Goal: Information Seeking & Learning: Learn about a topic

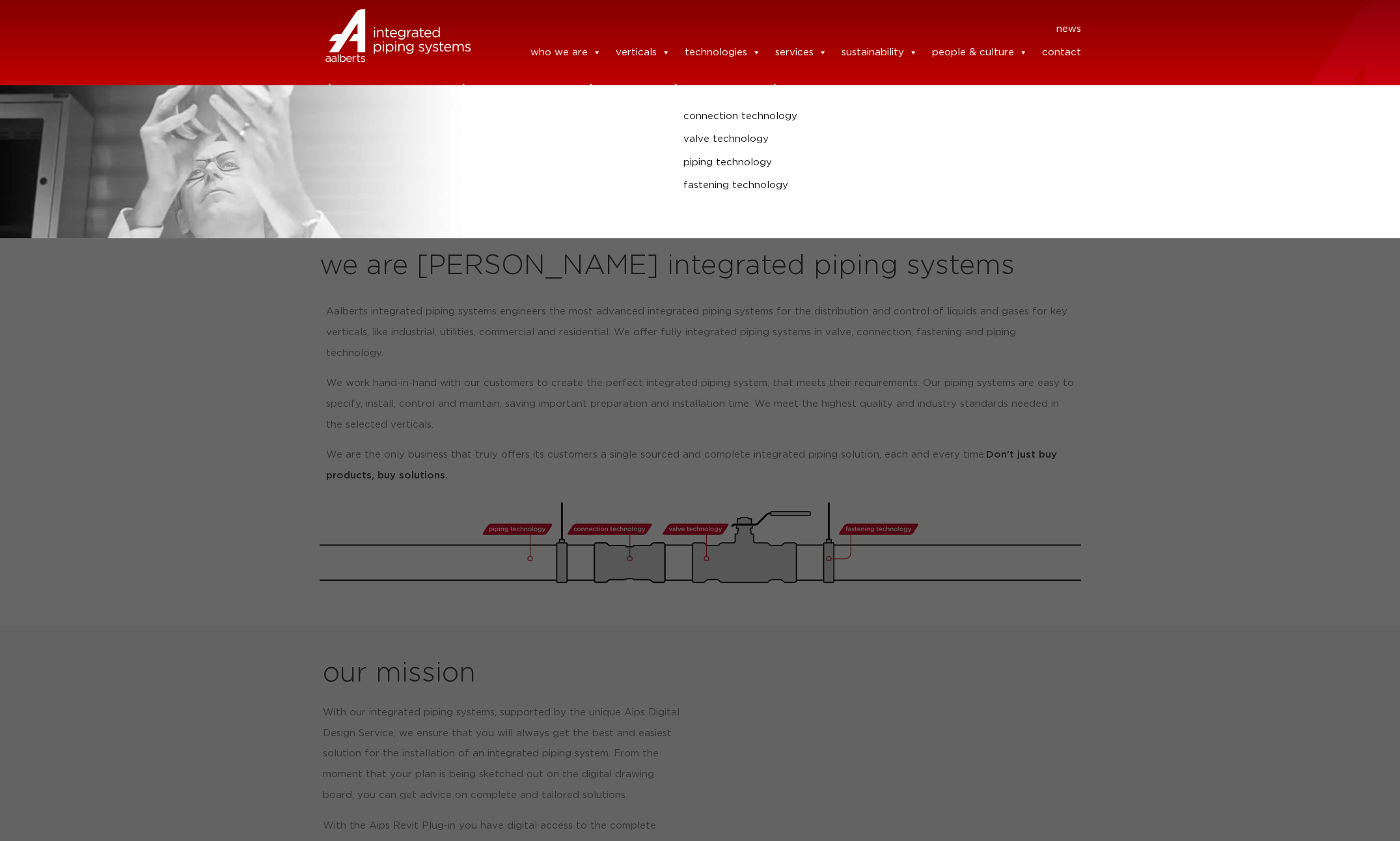
click at [695, 56] on link "technologies" at bounding box center [722, 53] width 76 height 26
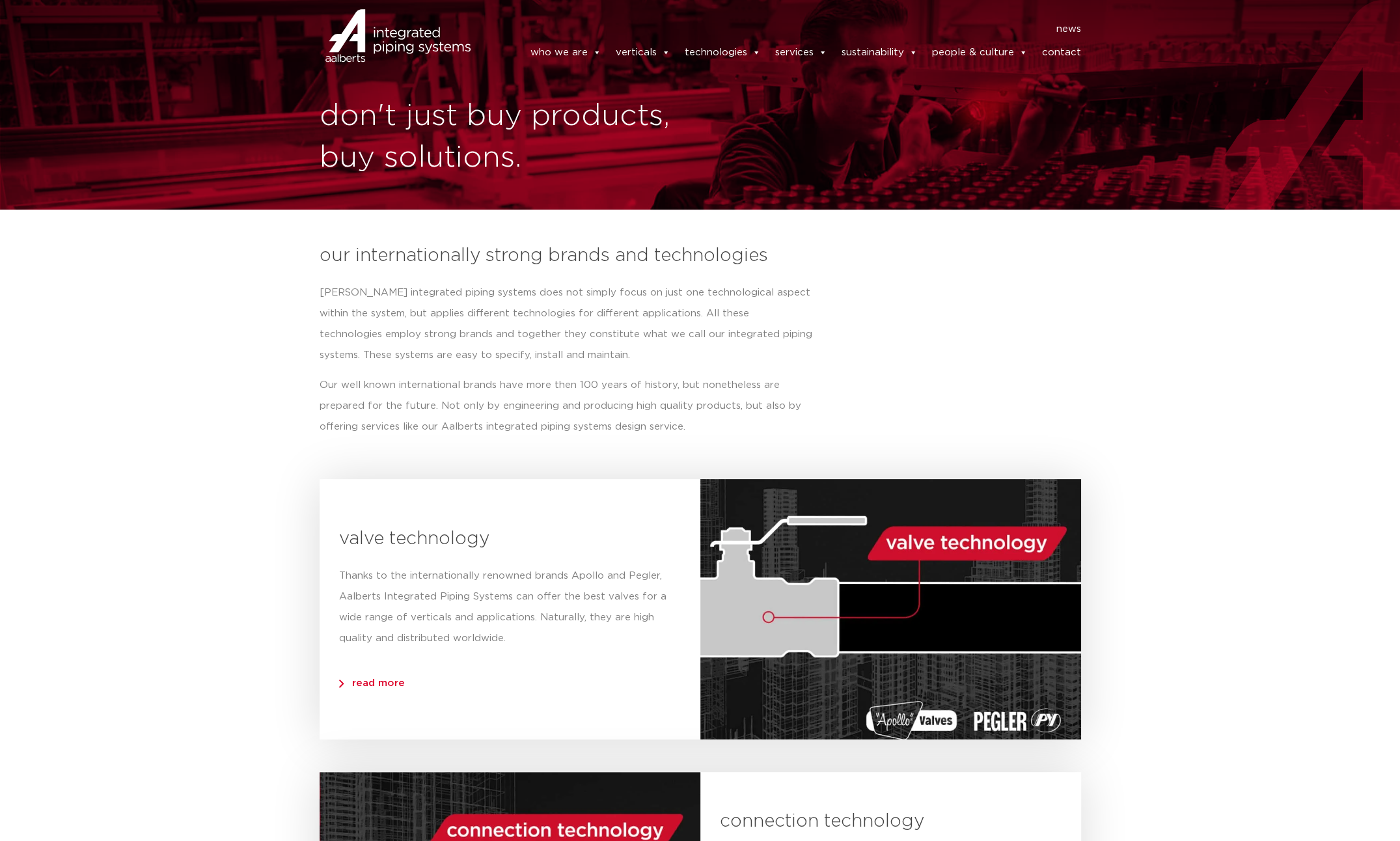
click at [698, 53] on link "technologies" at bounding box center [722, 53] width 76 height 26
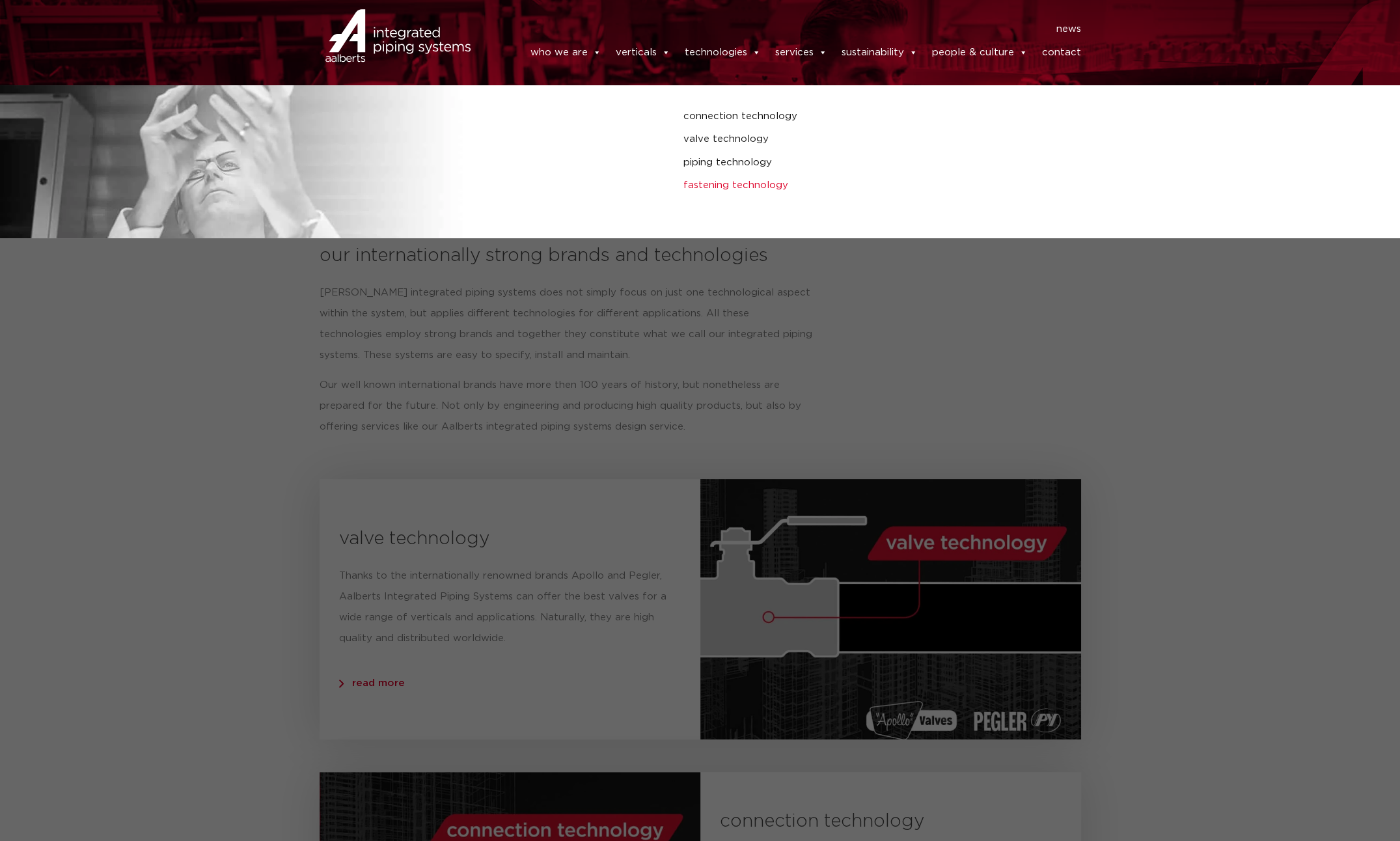
click at [730, 185] on link "fastening technology" at bounding box center [946, 185] width 526 height 17
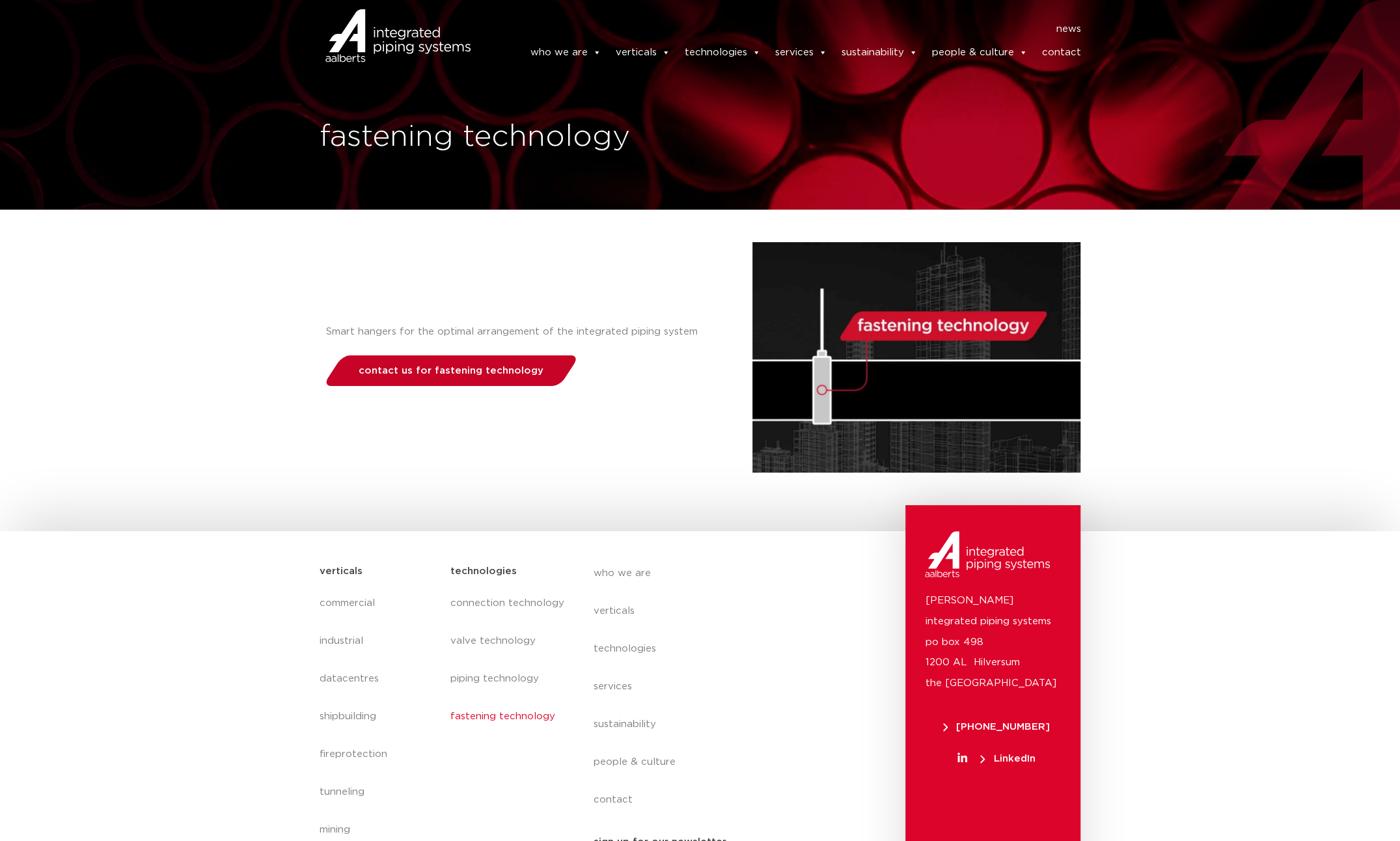
click at [496, 372] on span "contact us for fastening technology" at bounding box center [451, 370] width 185 height 10
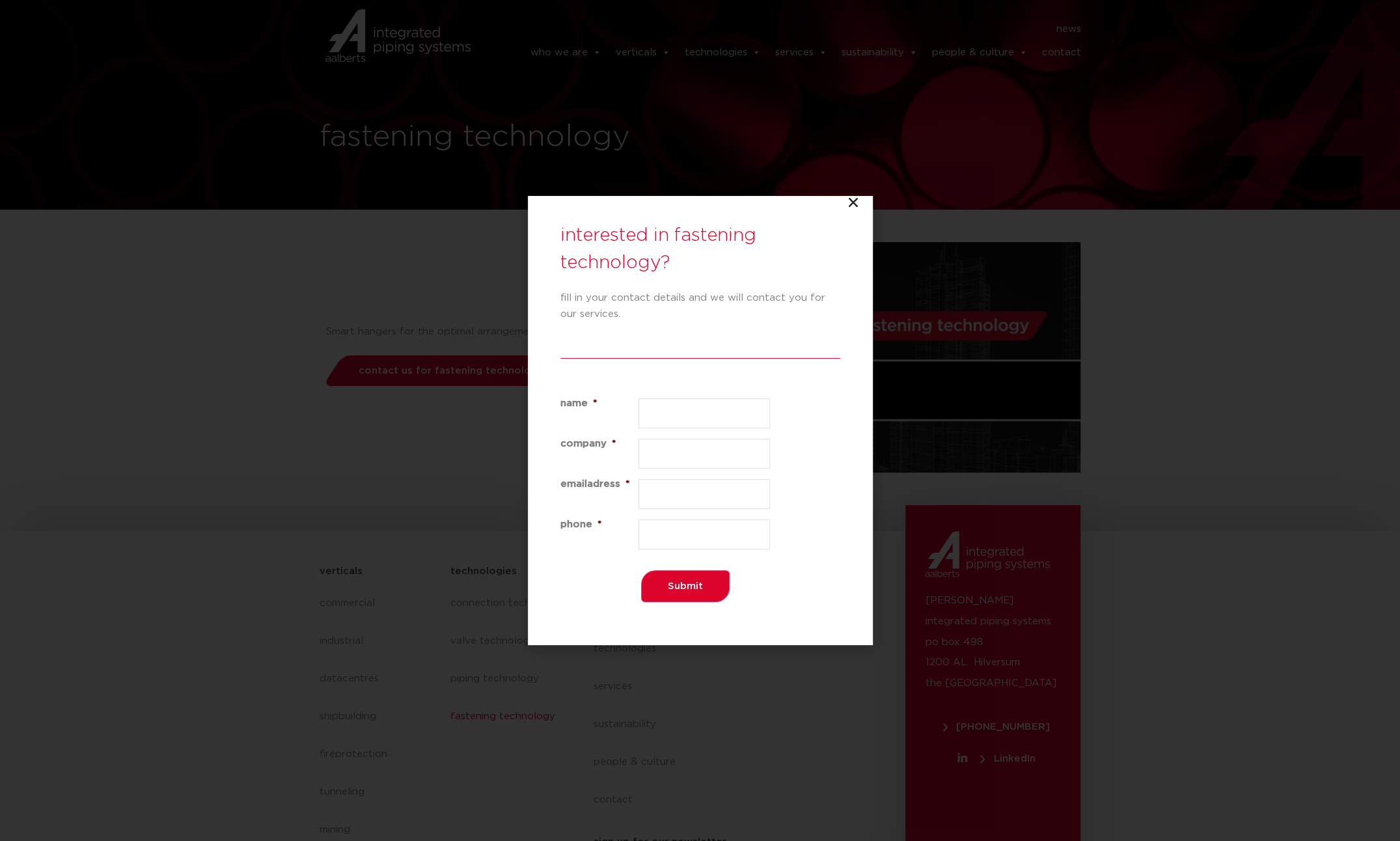
click at [853, 197] on icon "Close" at bounding box center [853, 202] width 13 height 13
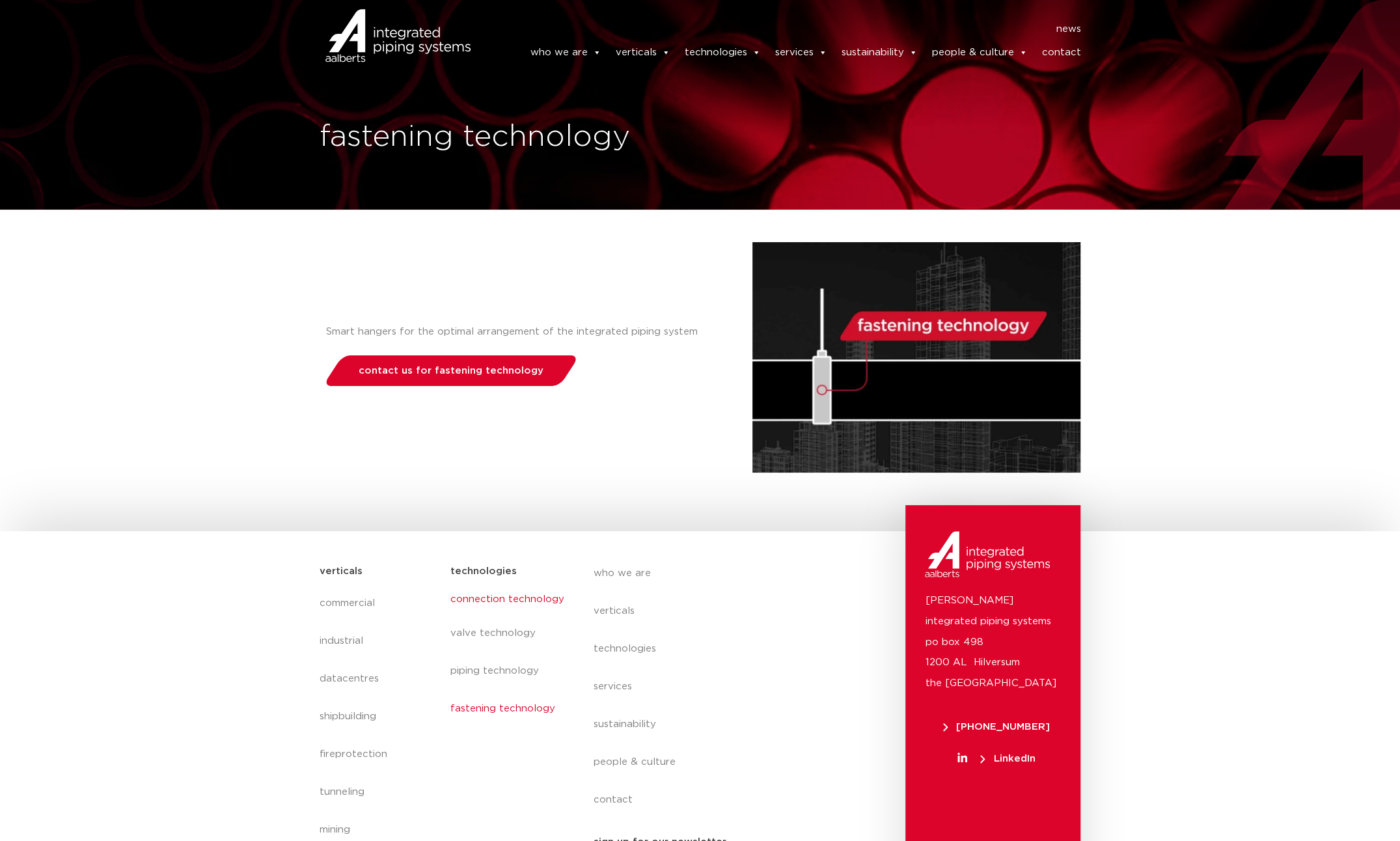
click at [516, 600] on link "connection technology" at bounding box center [508, 600] width 117 height 30
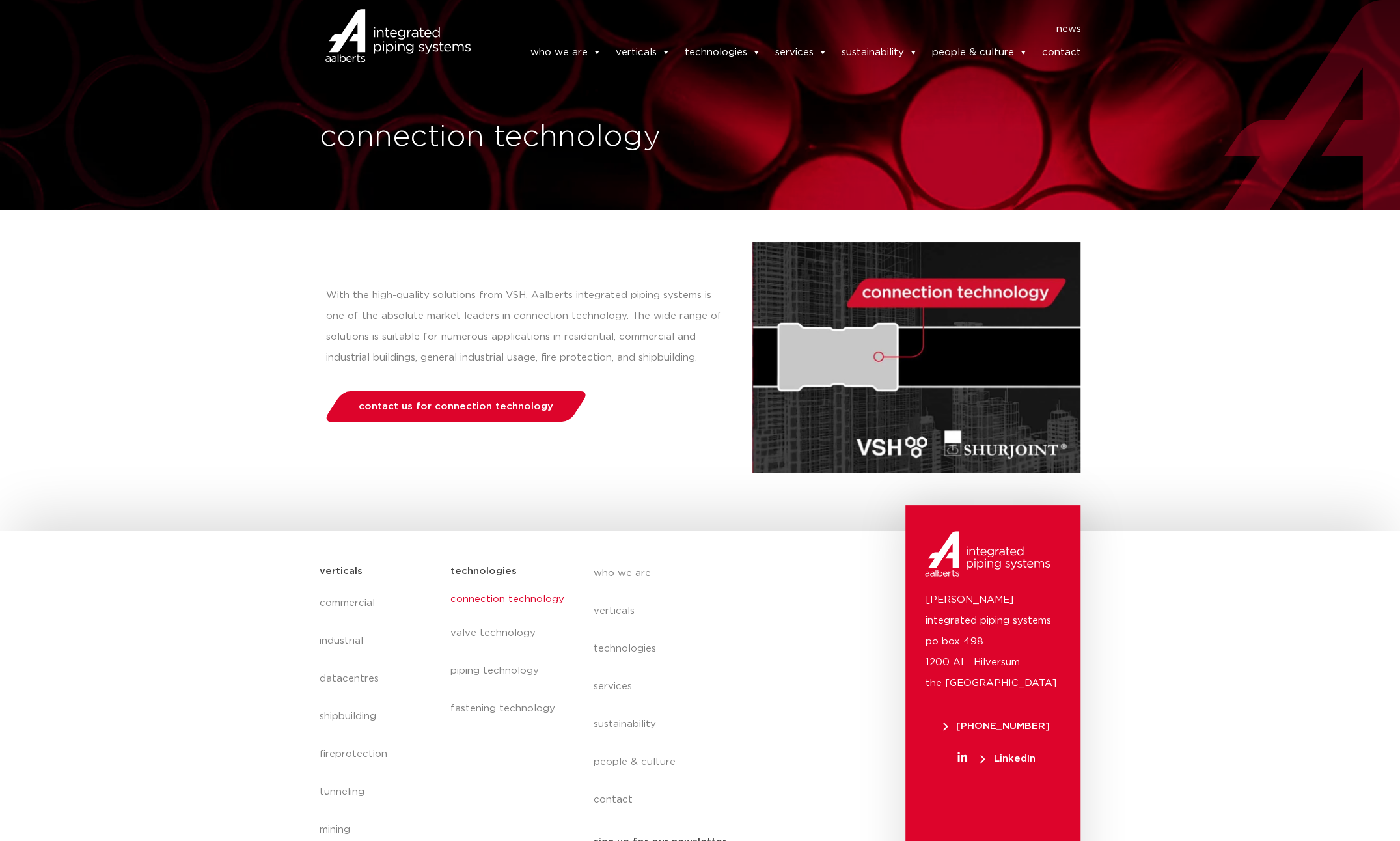
click at [516, 599] on link "connection technology" at bounding box center [508, 600] width 117 height 30
click at [508, 633] on link "valve technology" at bounding box center [508, 638] width 117 height 30
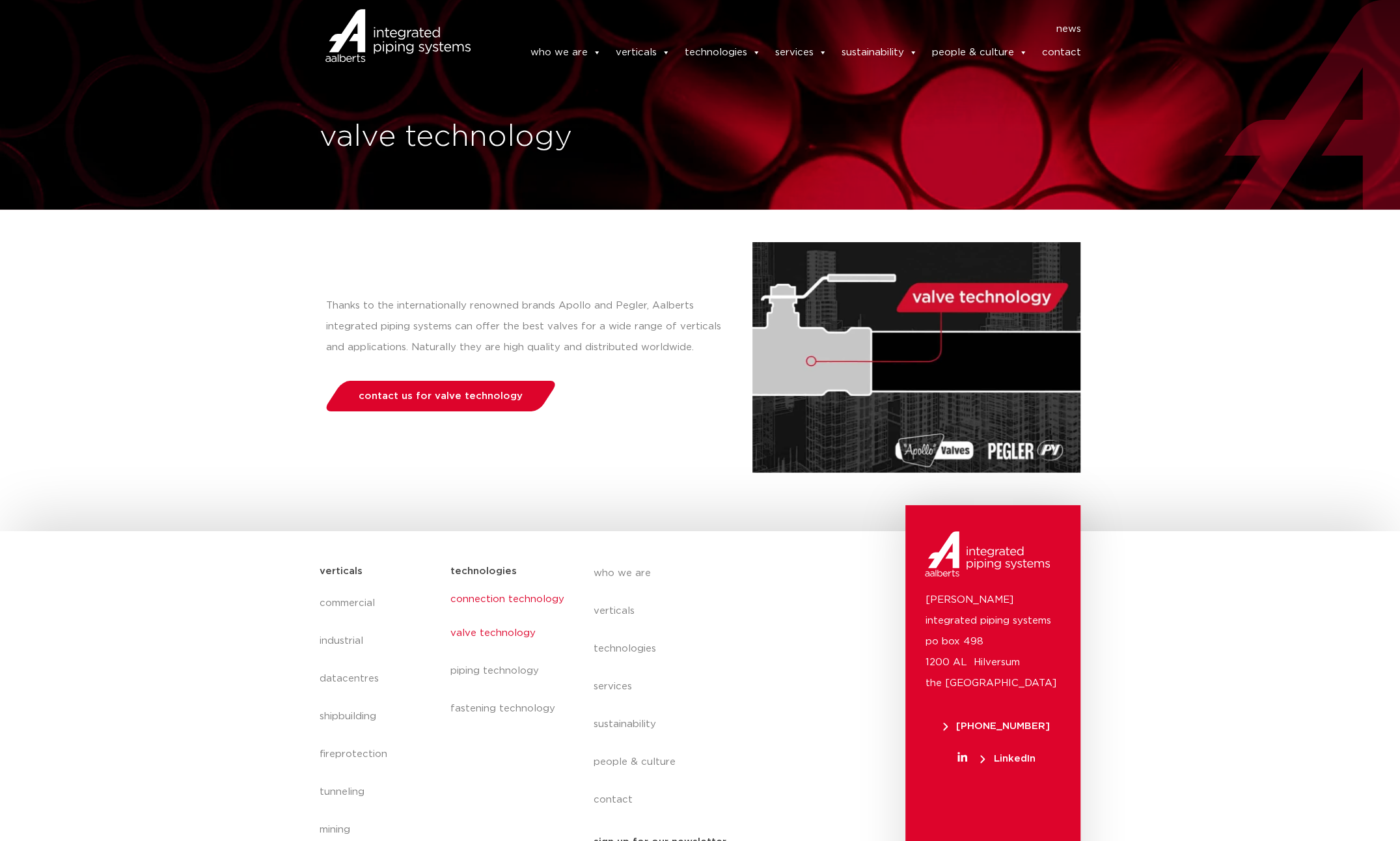
click at [508, 601] on link "connection technology" at bounding box center [508, 600] width 117 height 30
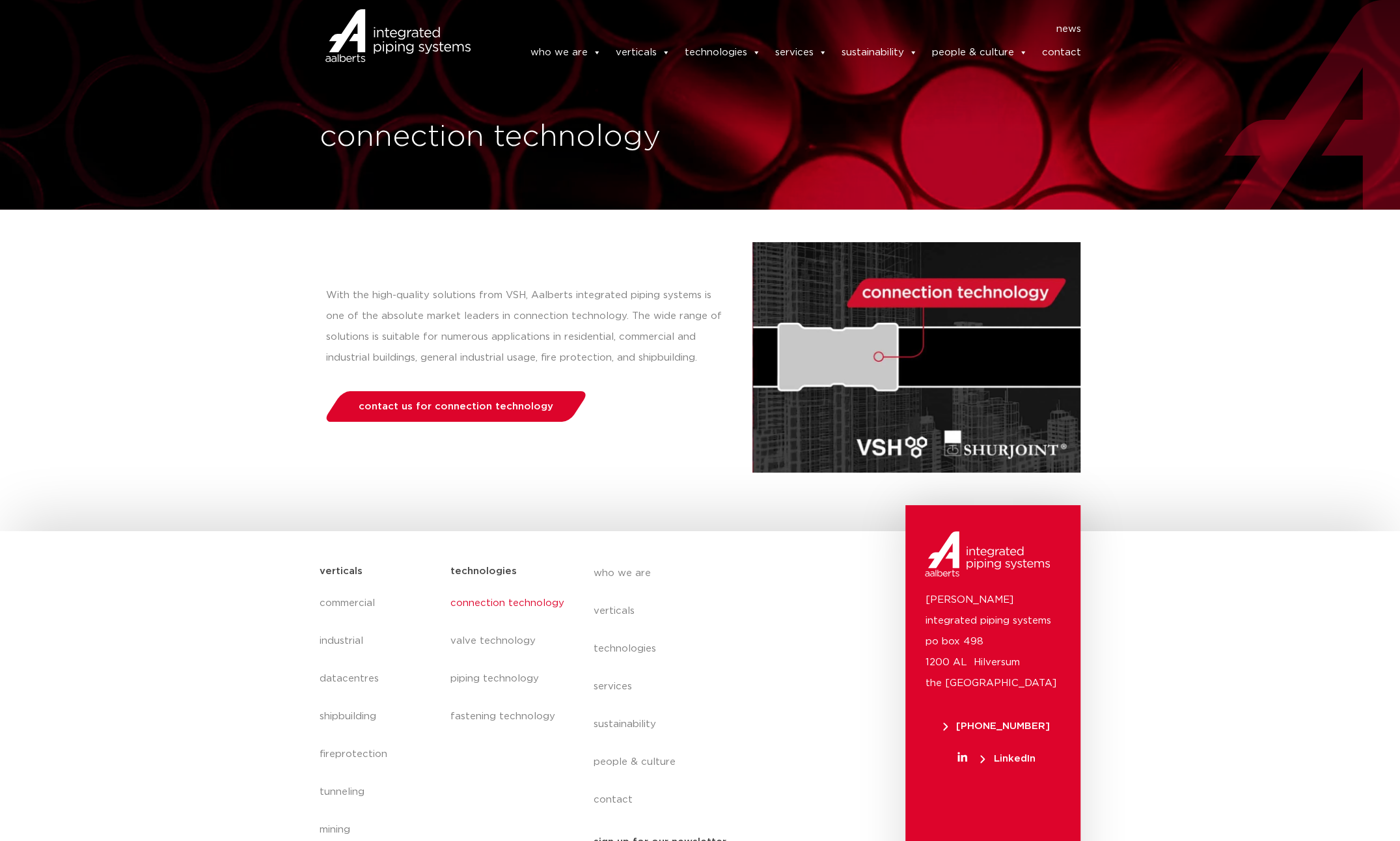
click at [922, 292] on img at bounding box center [917, 357] width 328 height 230
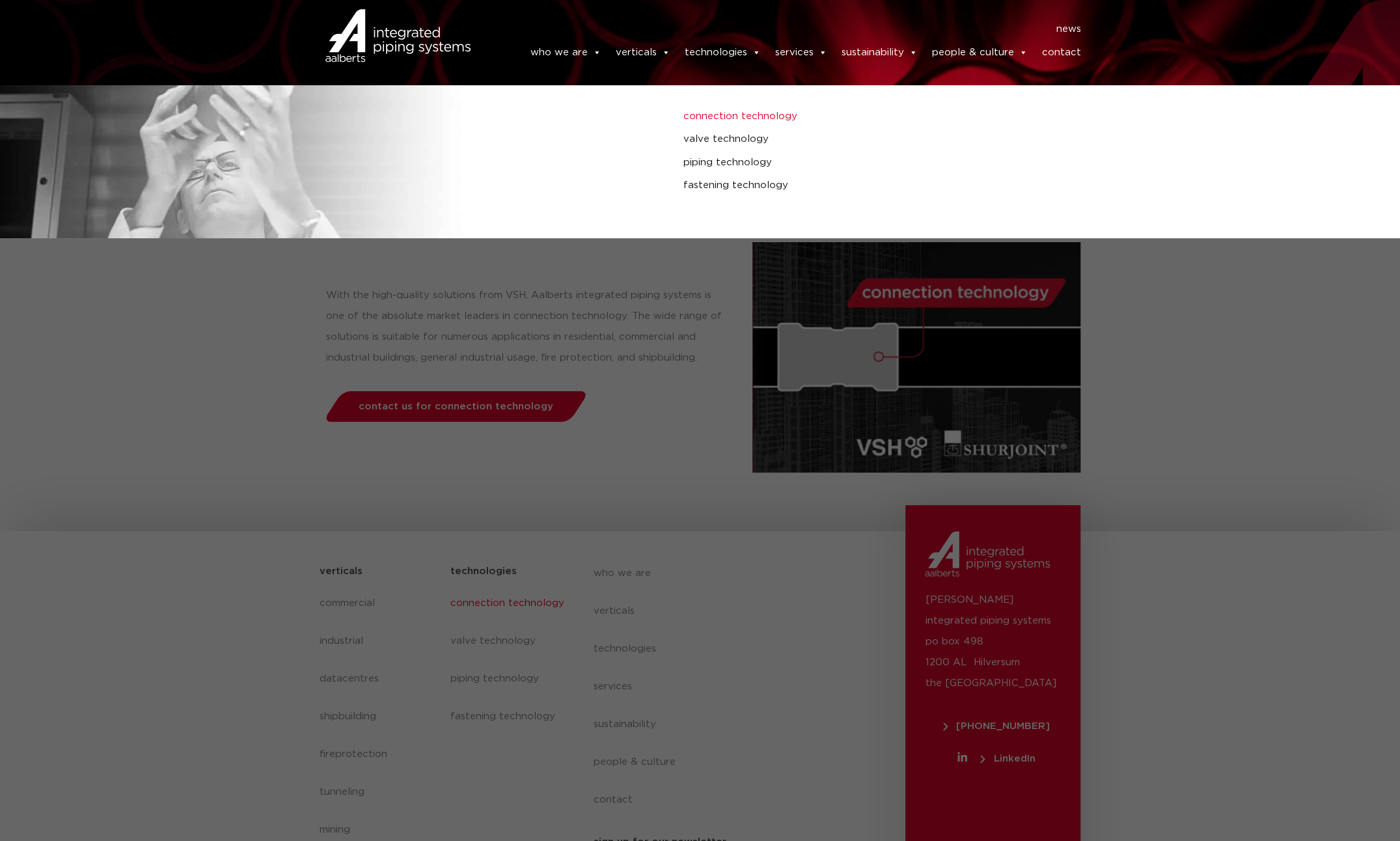
click at [710, 116] on link "connection technology" at bounding box center [946, 117] width 526 height 17
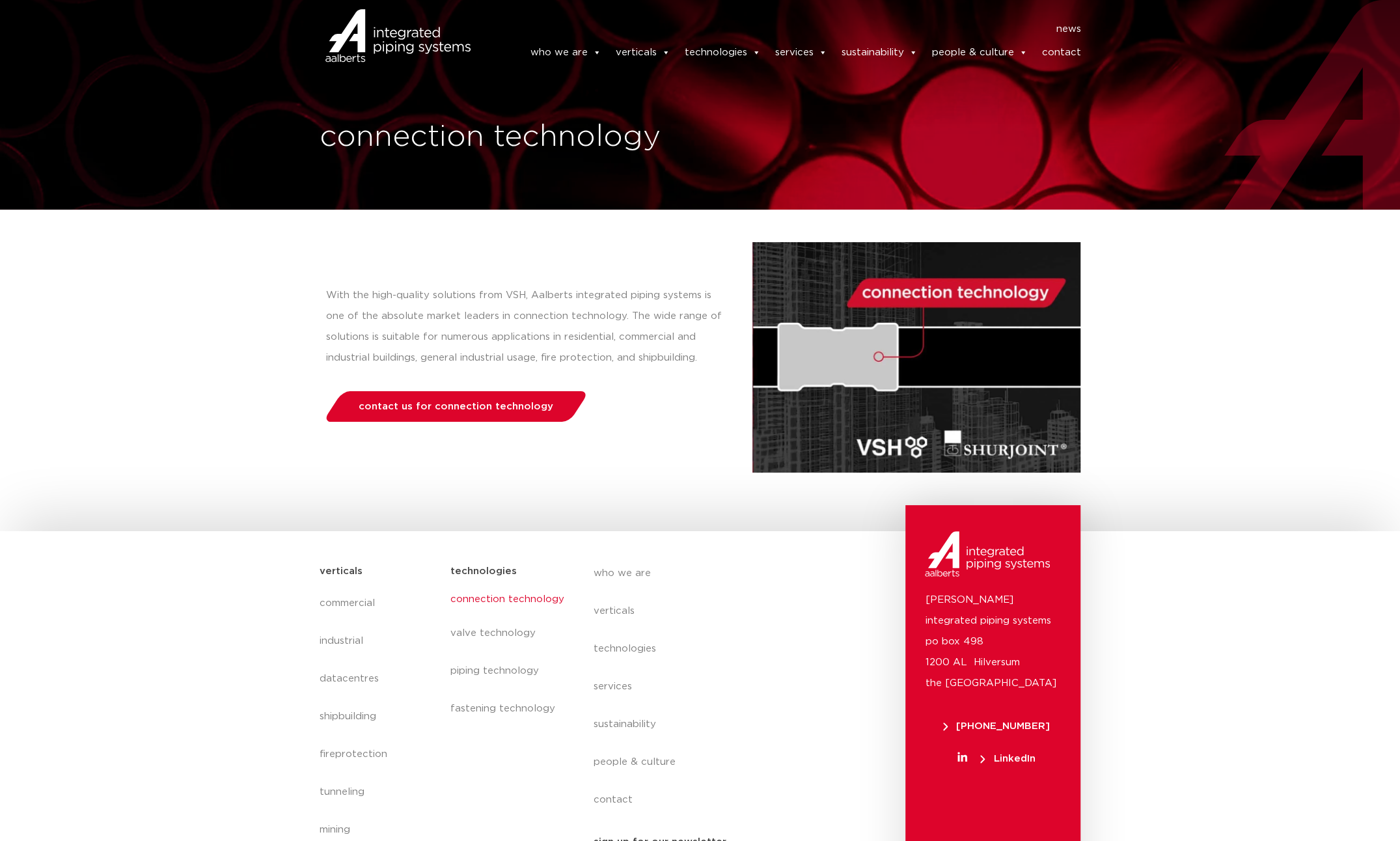
click at [472, 597] on link "connection technology" at bounding box center [508, 600] width 117 height 30
